Goal: Information Seeking & Learning: Learn about a topic

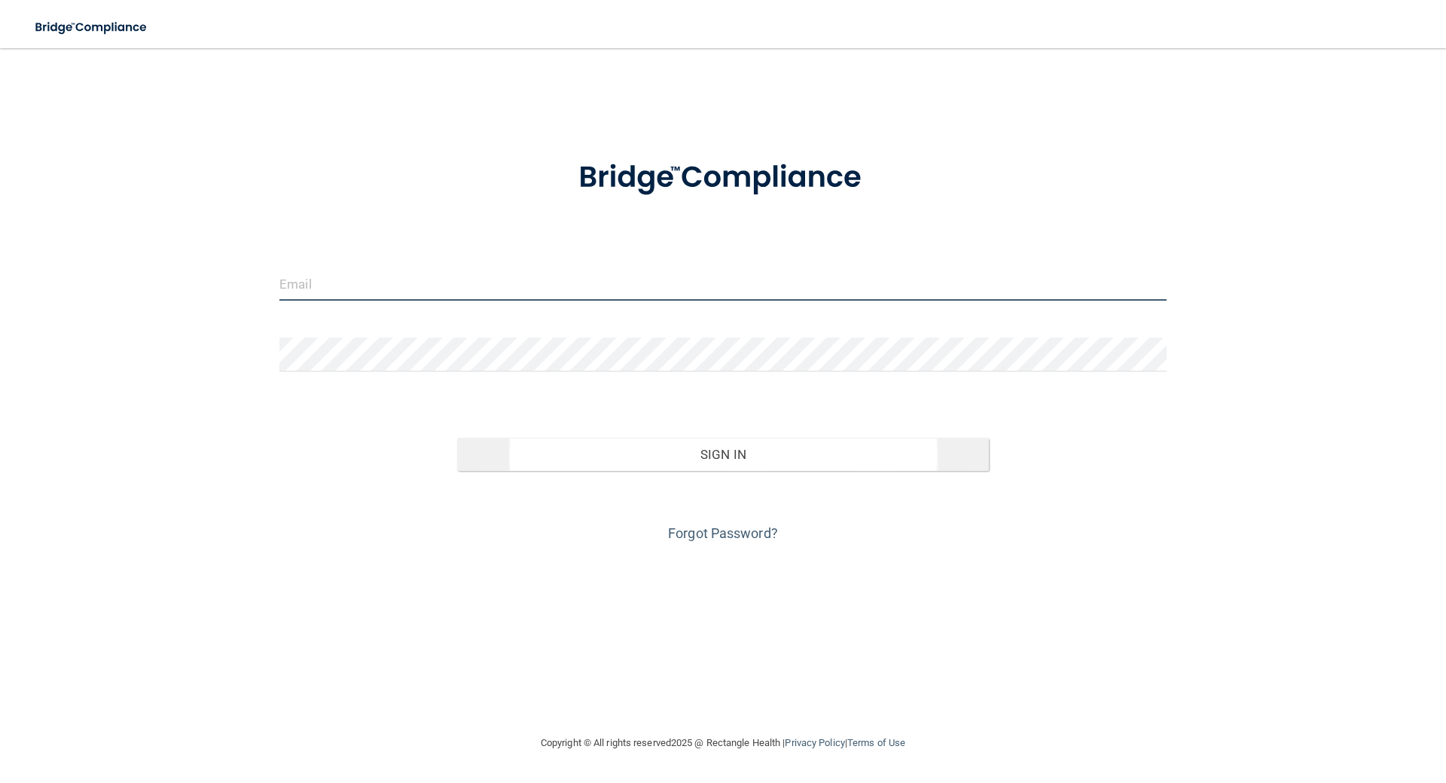
type input "[EMAIL_ADDRESS][DOMAIN_NAME]"
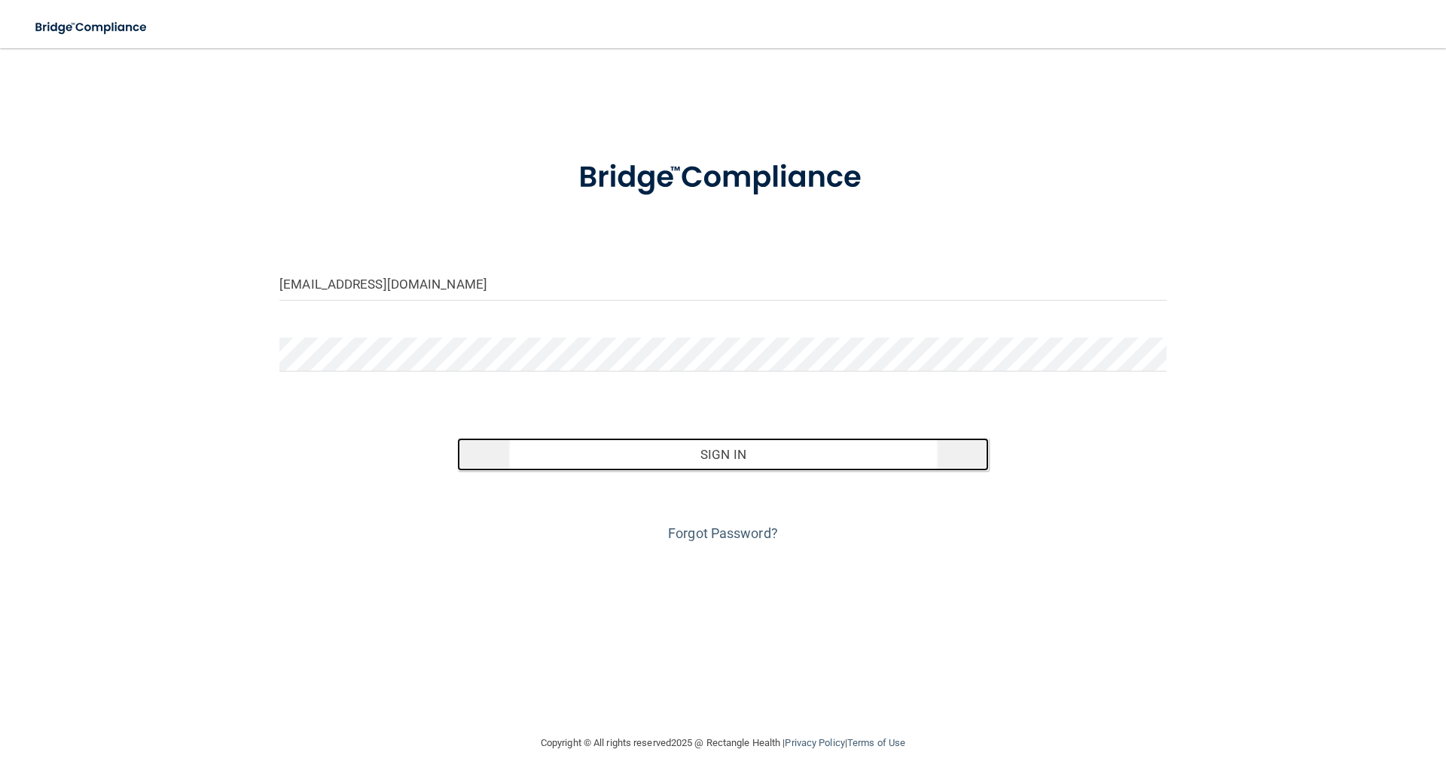
click at [734, 452] on button "Sign In" at bounding box center [723, 454] width 532 height 33
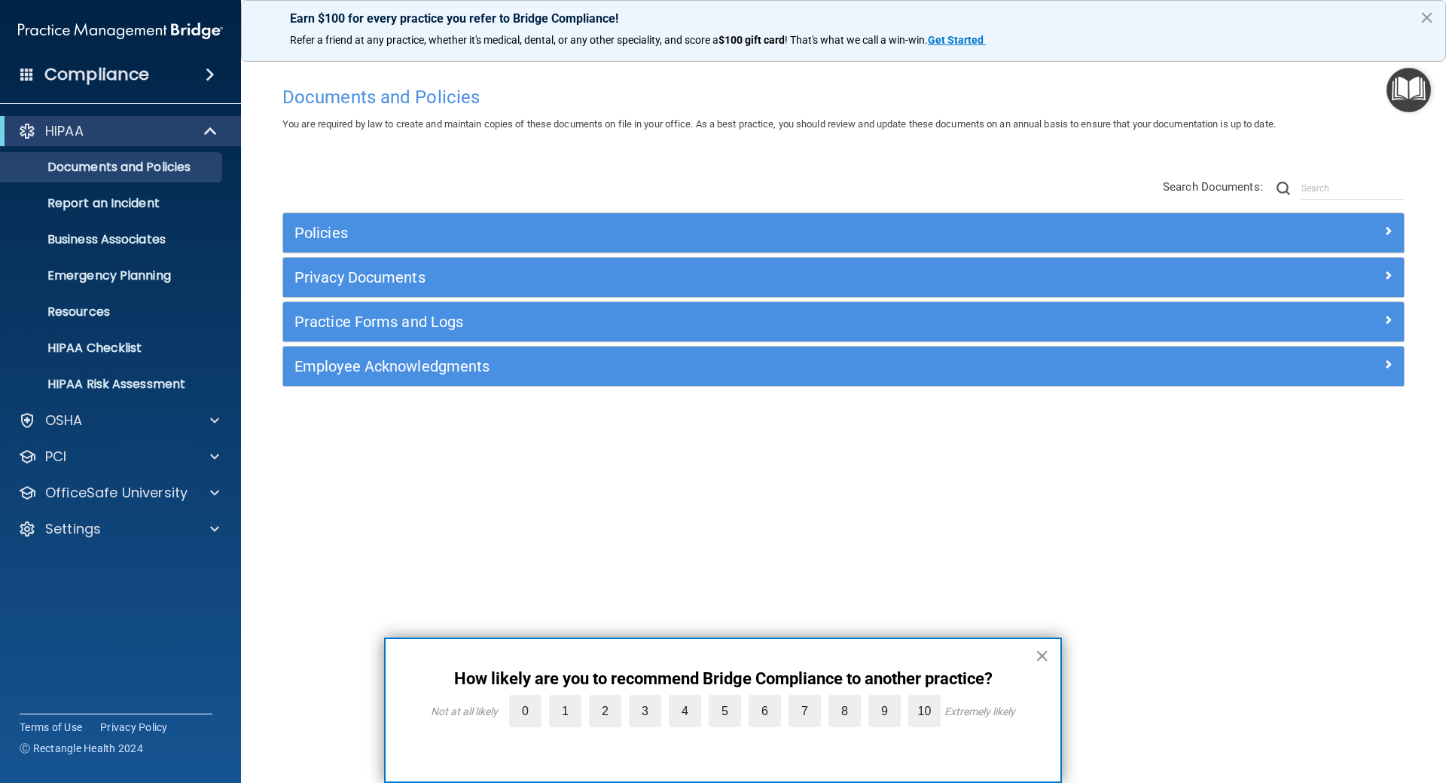
click at [1042, 652] on button "×" at bounding box center [1042, 655] width 14 height 24
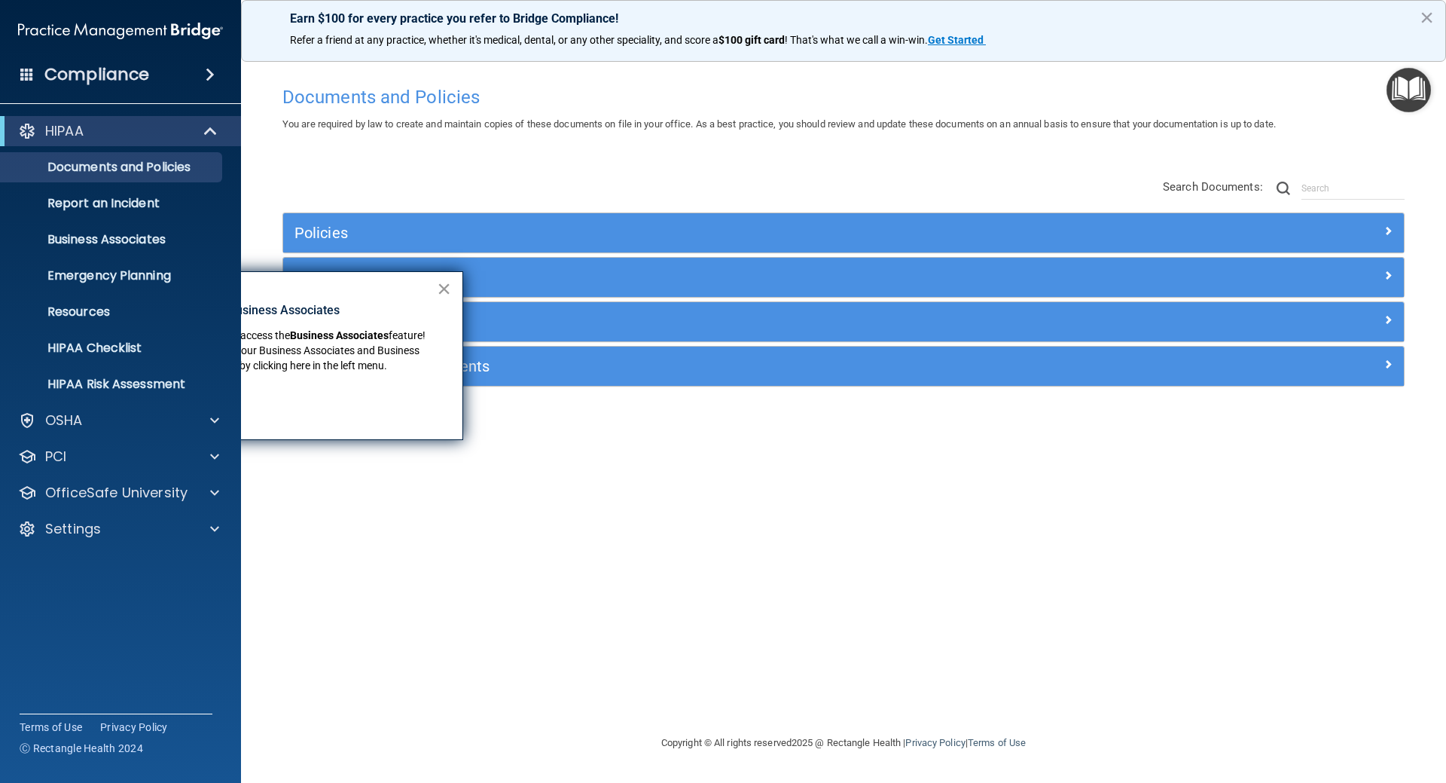
click at [444, 284] on button "×" at bounding box center [444, 288] width 14 height 24
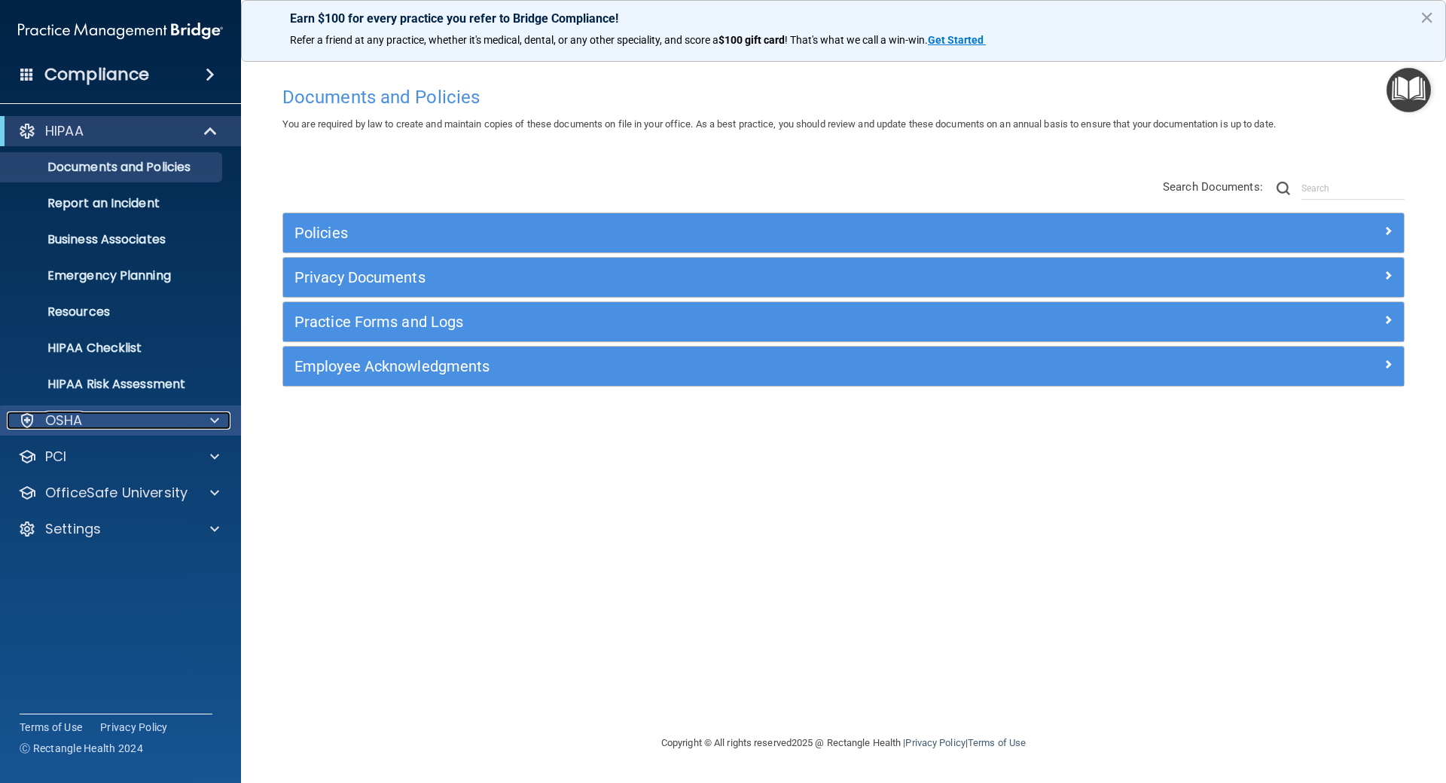
click at [215, 424] on span at bounding box center [214, 420] width 9 height 18
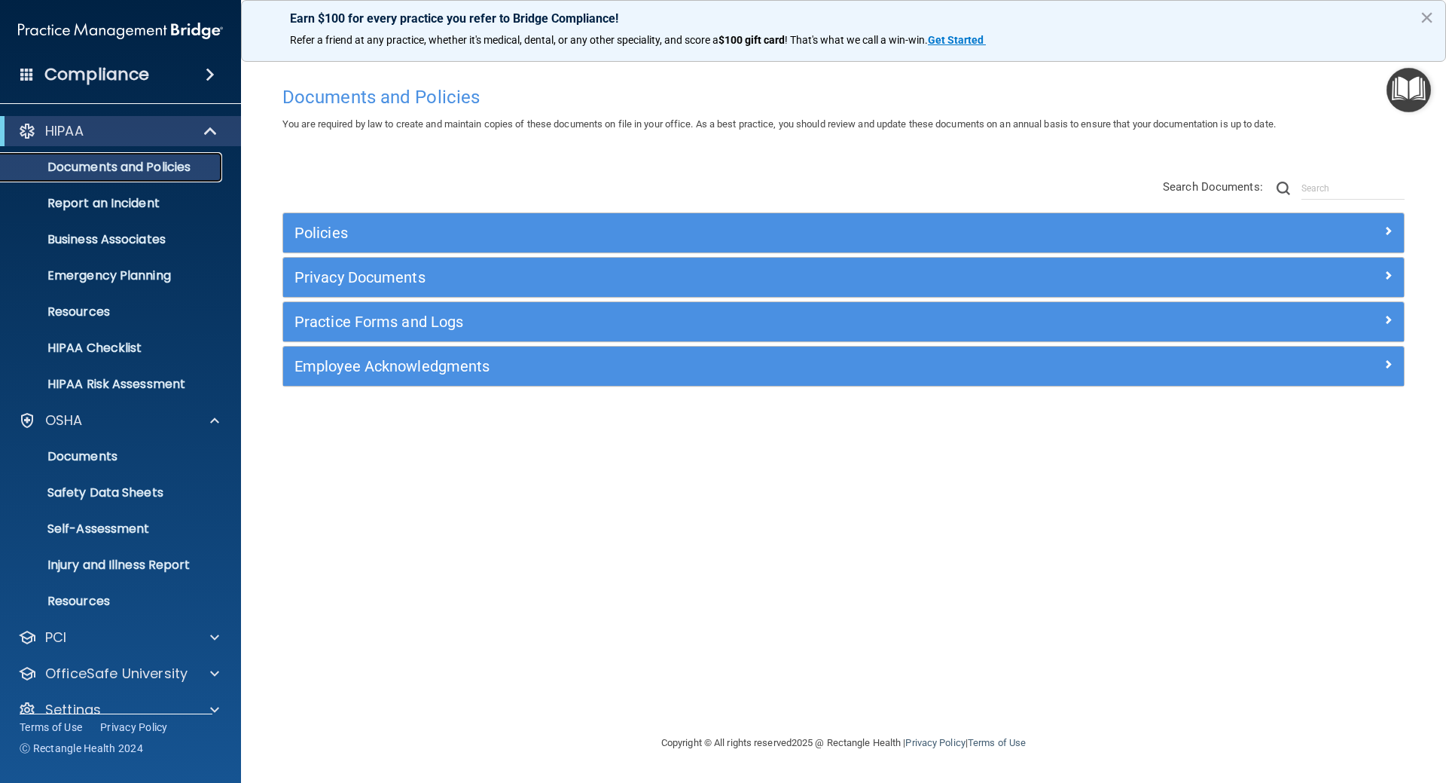
click at [130, 162] on p "Documents and Policies" at bounding box center [113, 167] width 206 height 15
click at [102, 350] on p "HIPAA Checklist" at bounding box center [113, 347] width 206 height 15
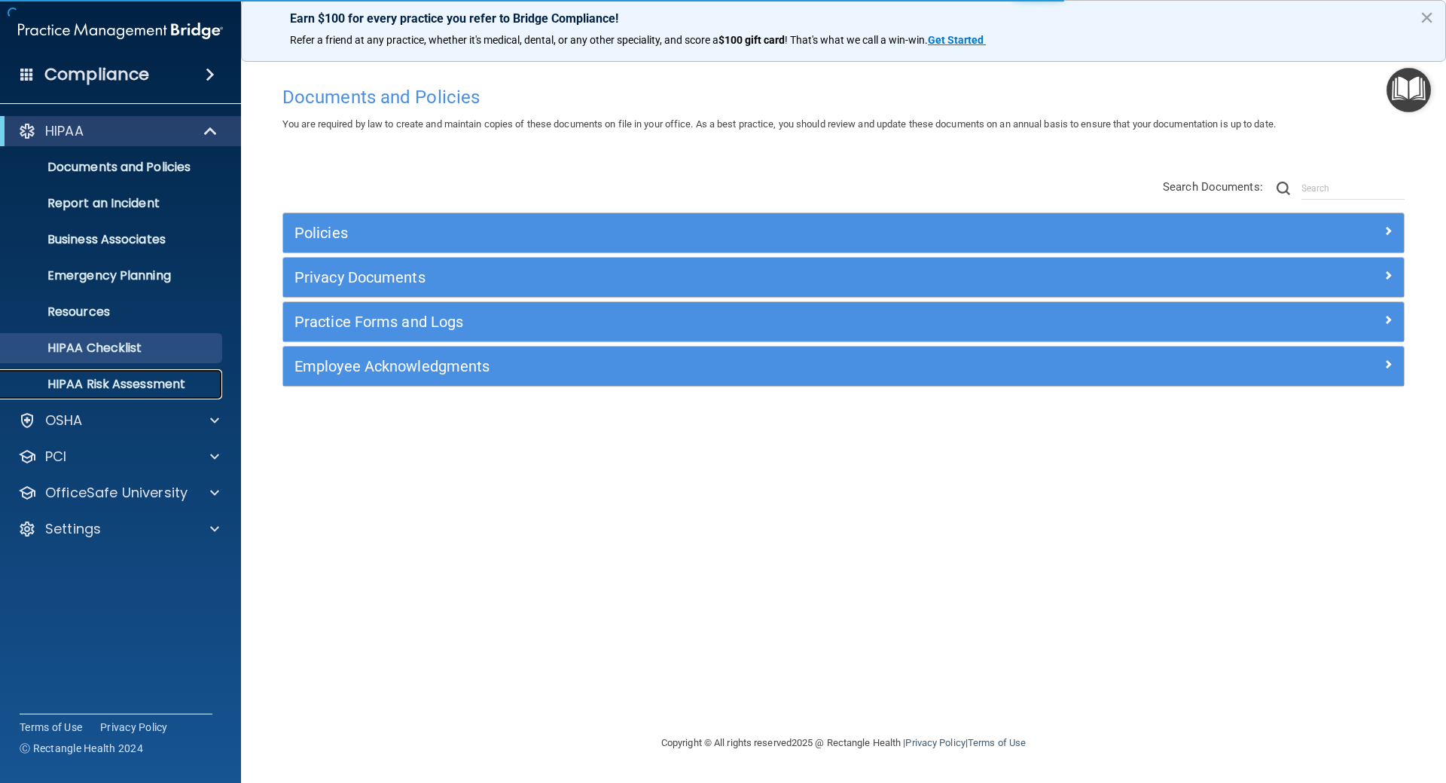
click at [102, 383] on p "HIPAA Risk Assessment" at bounding box center [113, 384] width 206 height 15
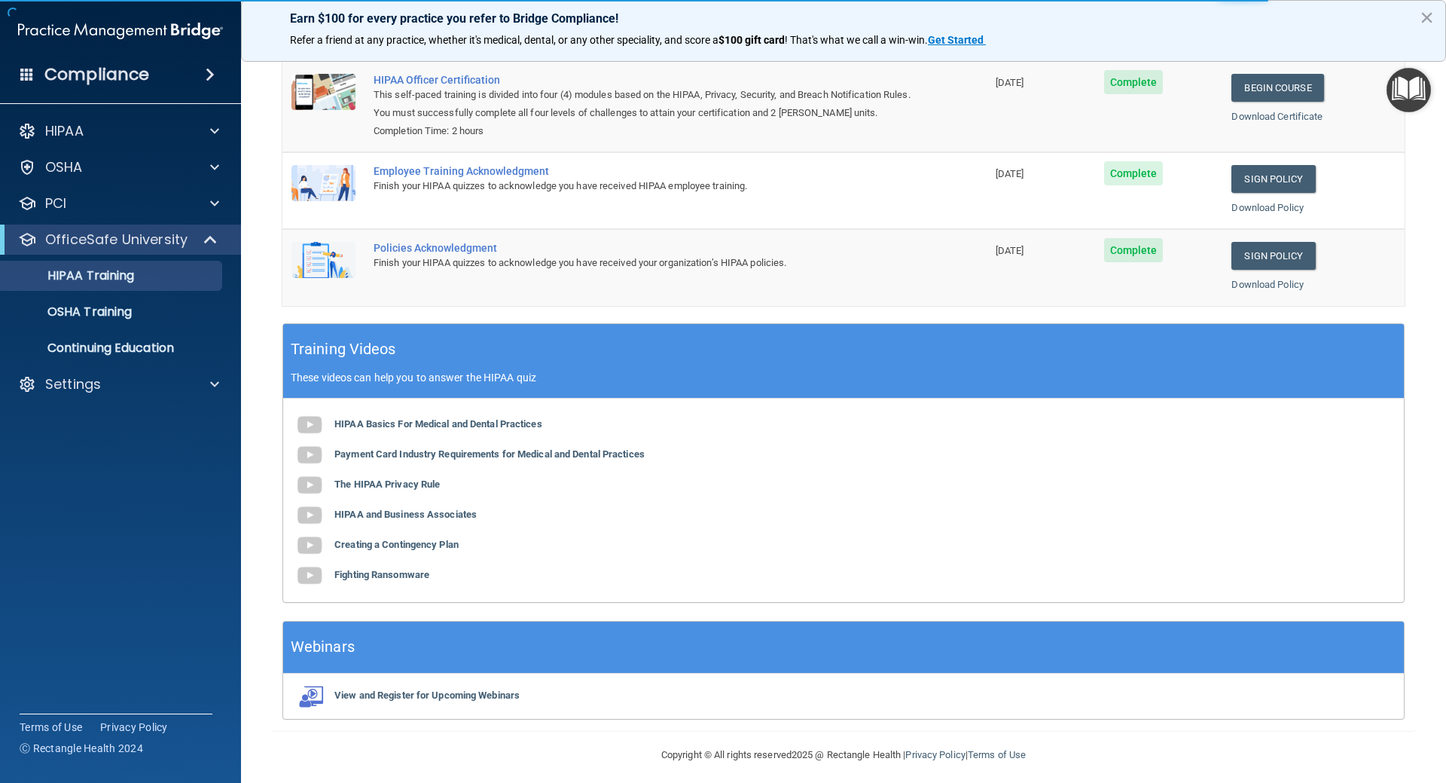
scroll to position [213, 0]
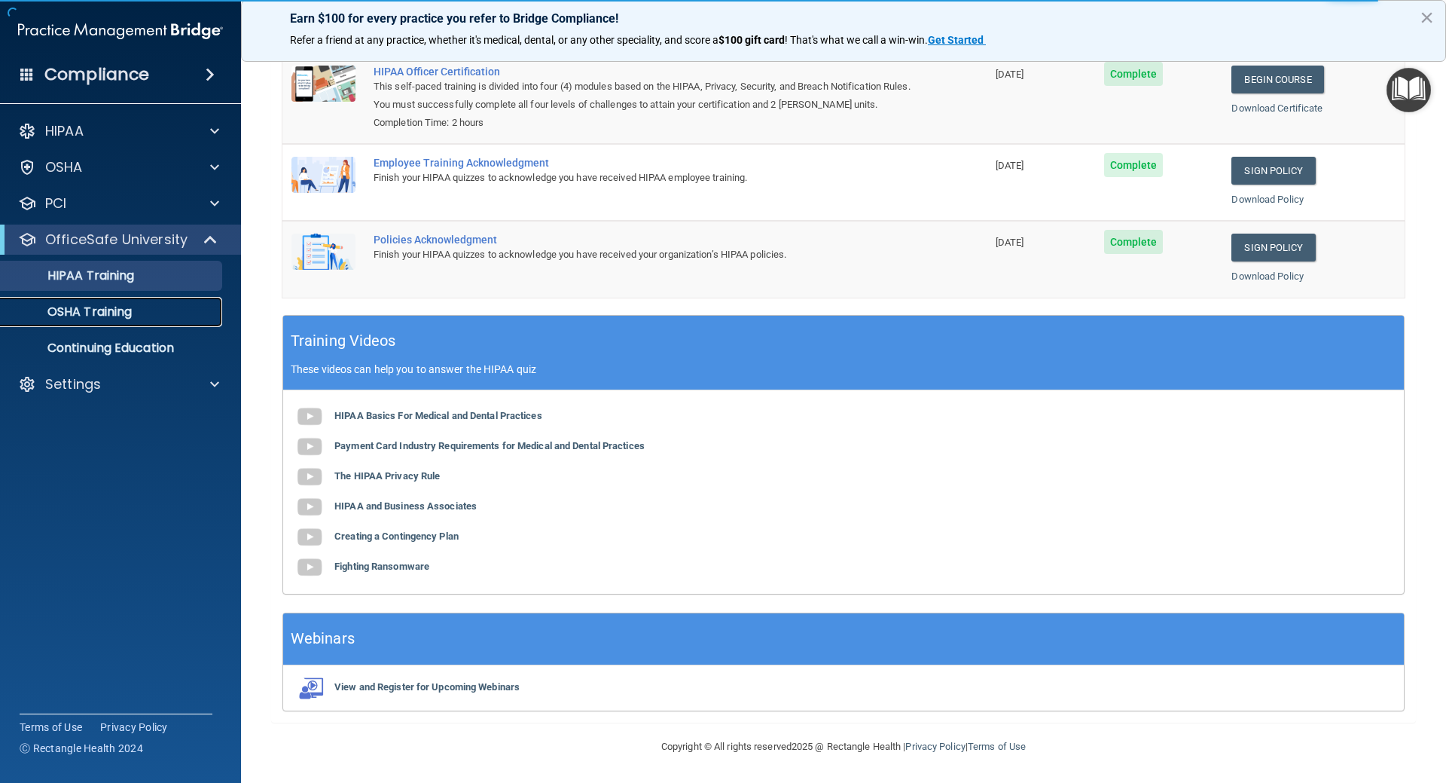
click at [112, 309] on p "OSHA Training" at bounding box center [71, 311] width 122 height 15
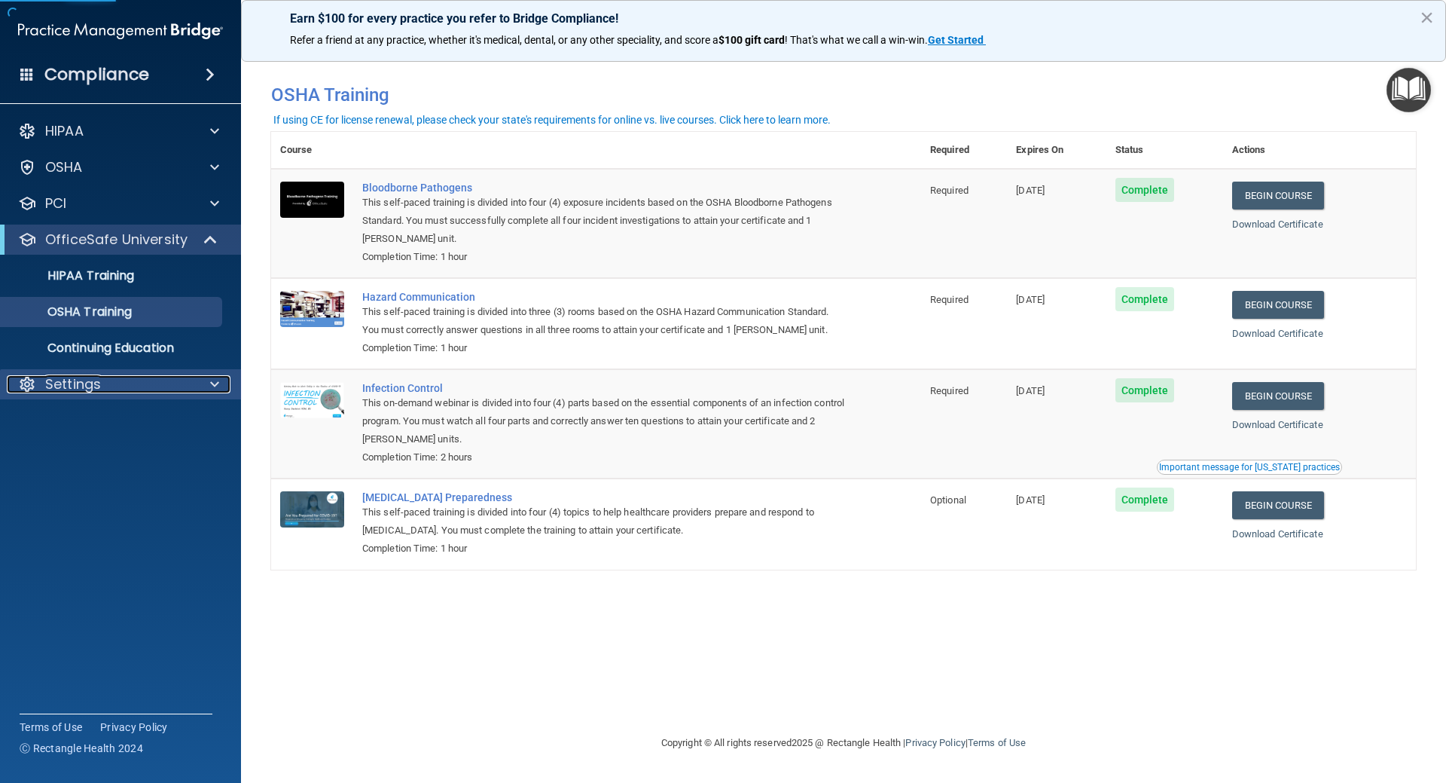
click at [154, 392] on div "Settings" at bounding box center [100, 384] width 187 height 18
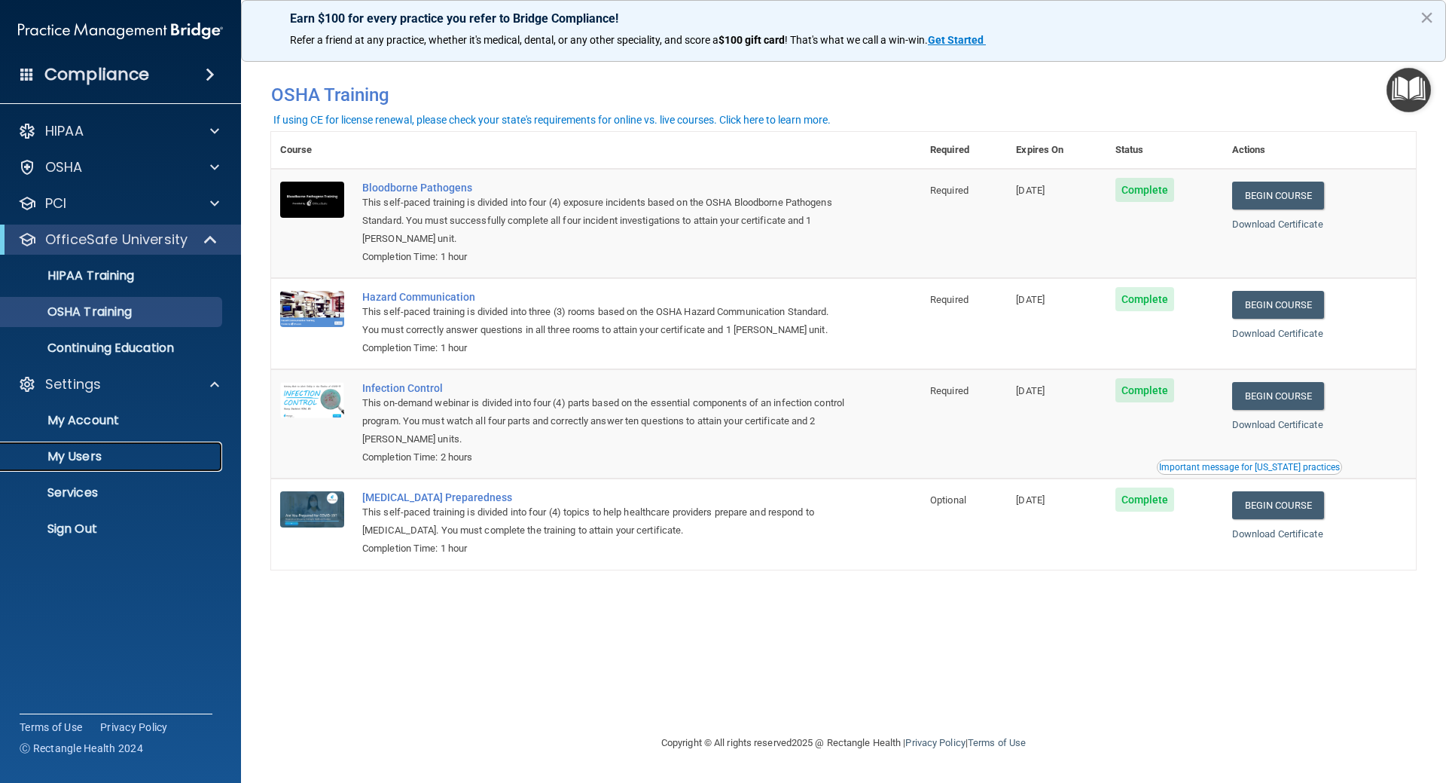
click at [99, 456] on p "My Users" at bounding box center [113, 456] width 206 height 15
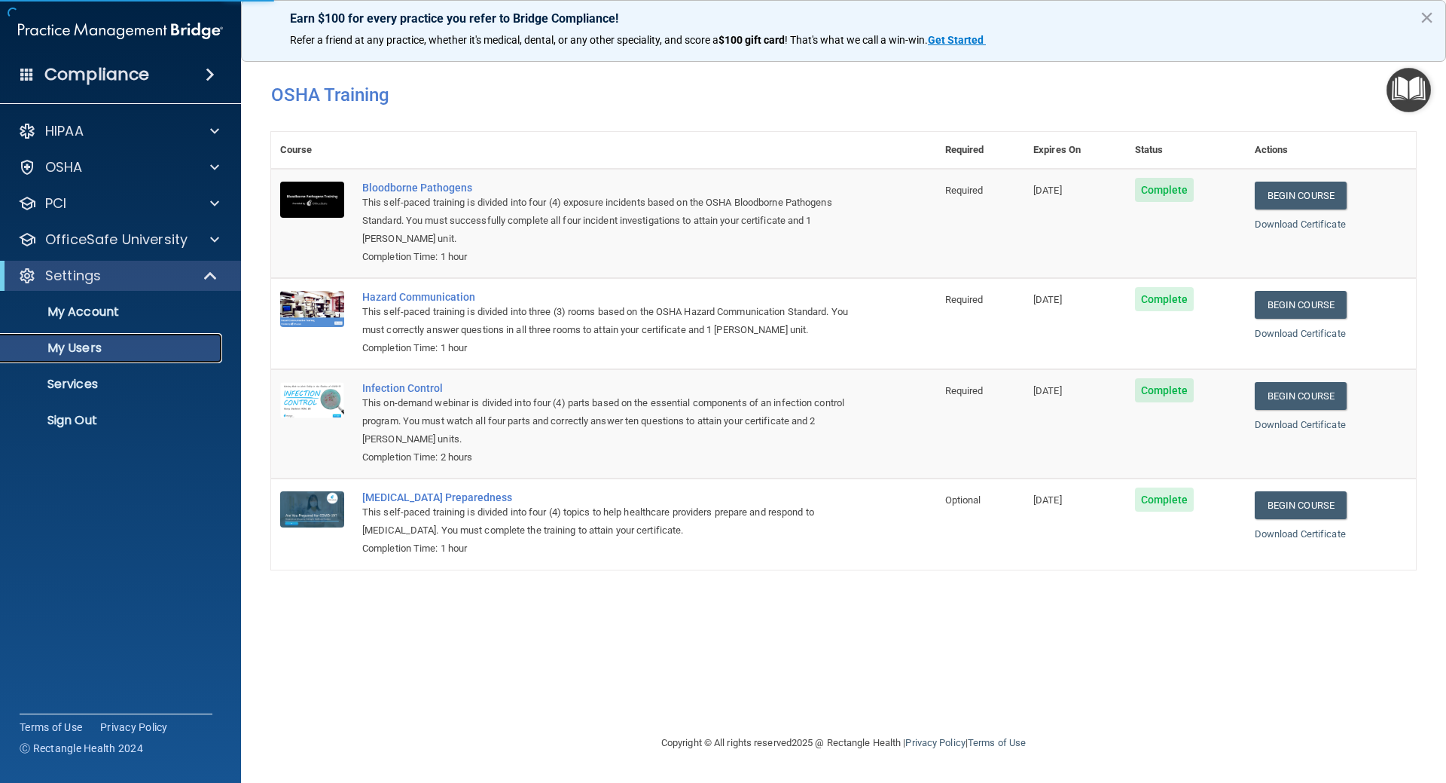
select select "20"
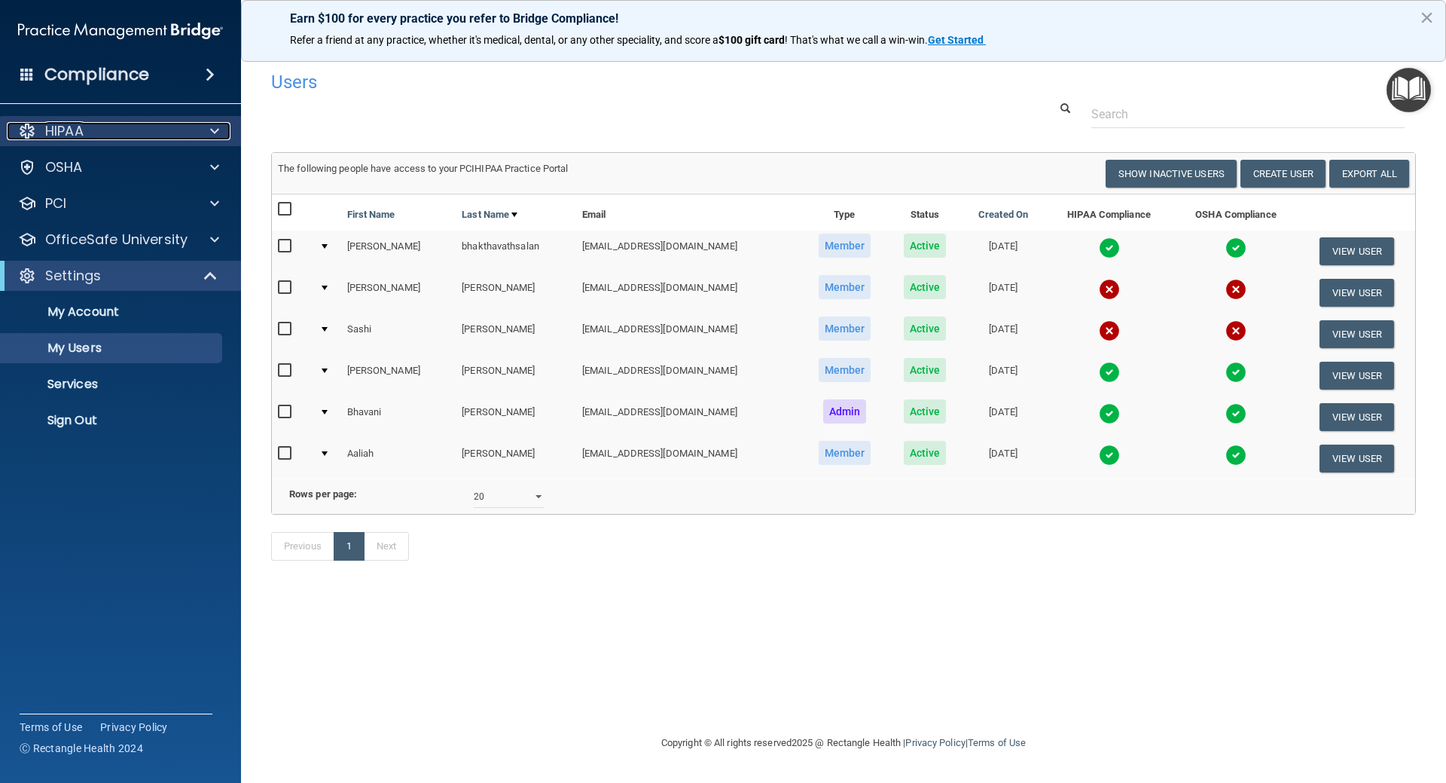
click at [82, 133] on p "HIPAA" at bounding box center [64, 131] width 38 height 18
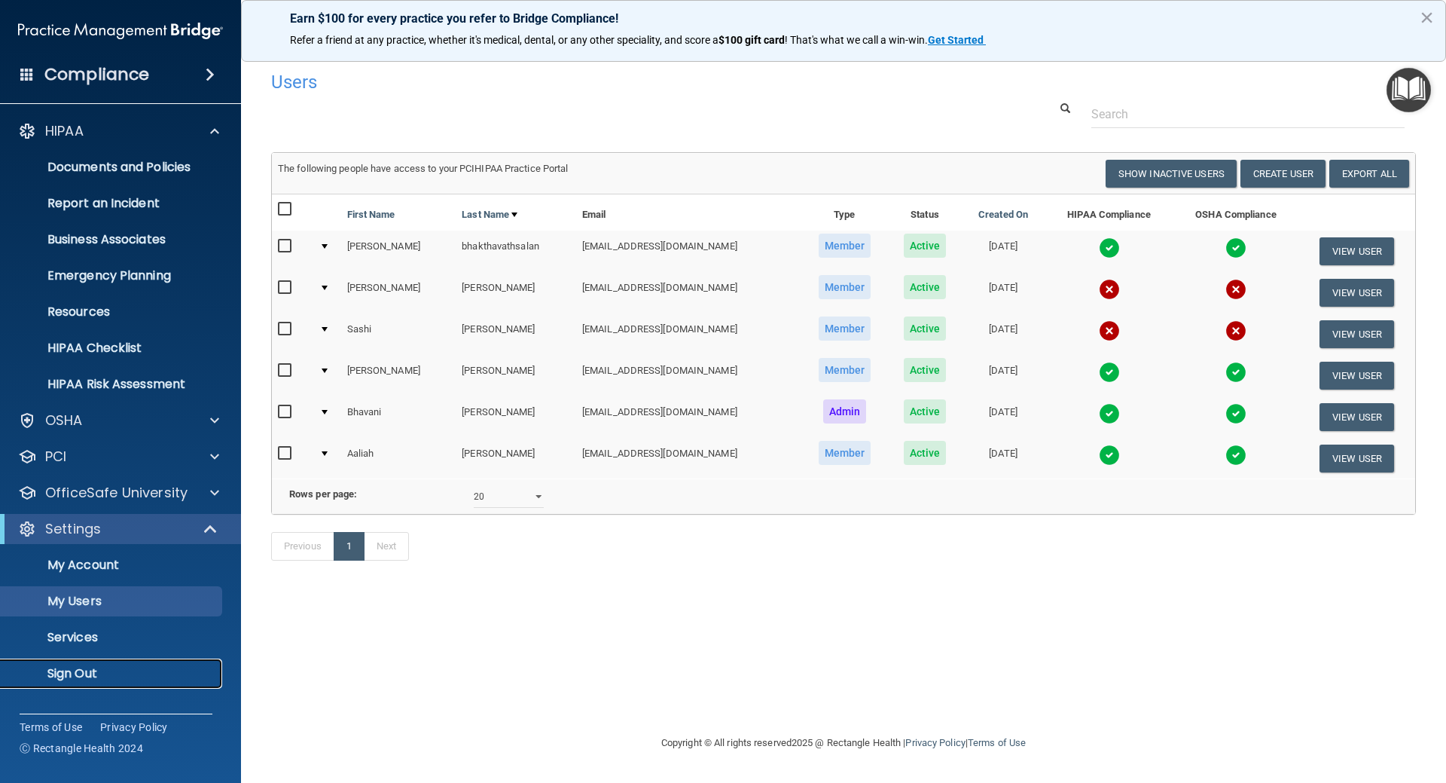
click at [81, 671] on p "Sign Out" at bounding box center [113, 673] width 206 height 15
